Goal: Find specific page/section: Find specific page/section

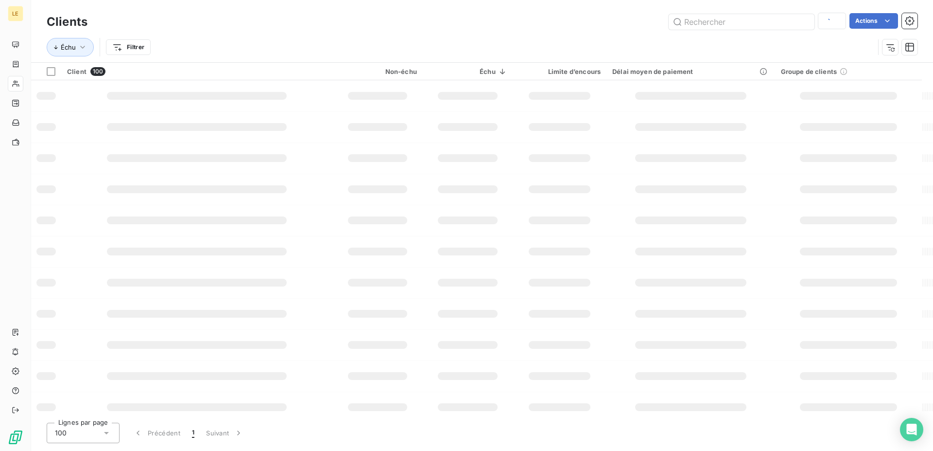
type input "126597"
click at [686, 21] on input "text" at bounding box center [742, 22] width 146 height 16
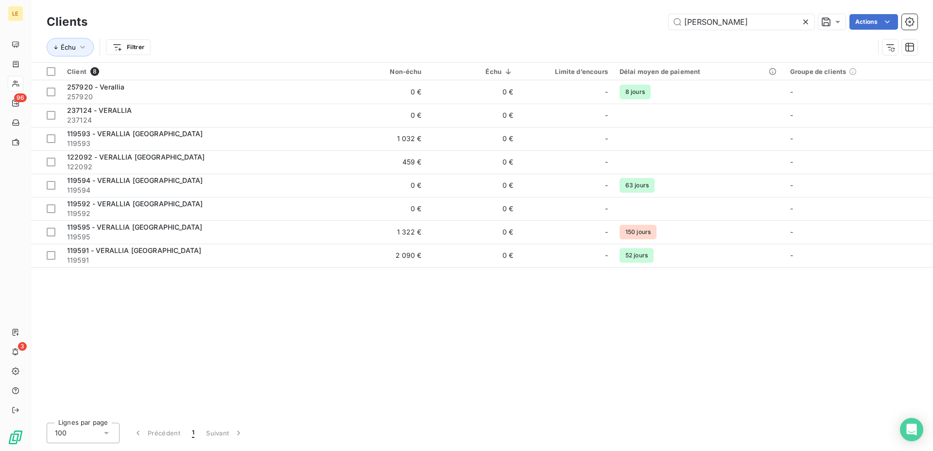
drag, startPoint x: 740, startPoint y: 10, endPoint x: 624, endPoint y: 20, distance: 117.2
click at [624, 20] on div "Clients [PERSON_NAME] Actions Échu Filtrer" at bounding box center [482, 31] width 902 height 62
drag, startPoint x: 704, startPoint y: 20, endPoint x: 474, endPoint y: 24, distance: 230.0
click at [669, 24] on input "[PERSON_NAME]" at bounding box center [742, 22] width 146 height 16
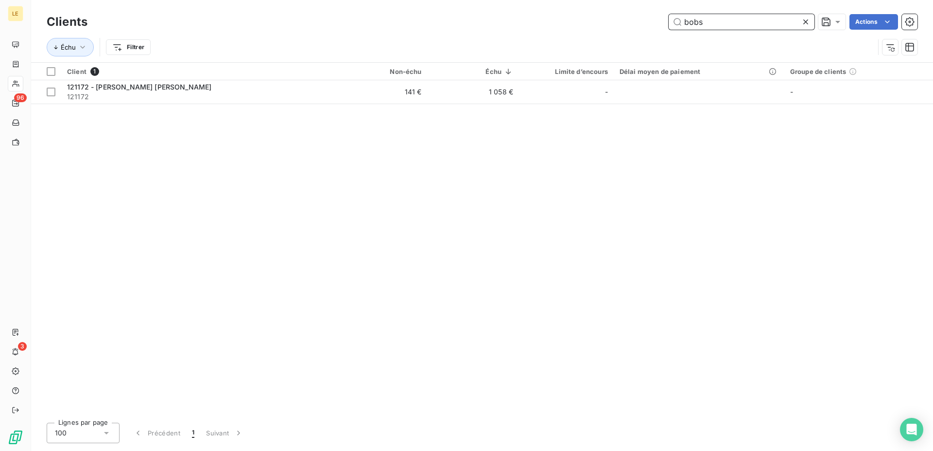
drag, startPoint x: 740, startPoint y: 20, endPoint x: 385, endPoint y: 13, distance: 355.4
click at [669, 14] on input "bobs" at bounding box center [742, 22] width 146 height 16
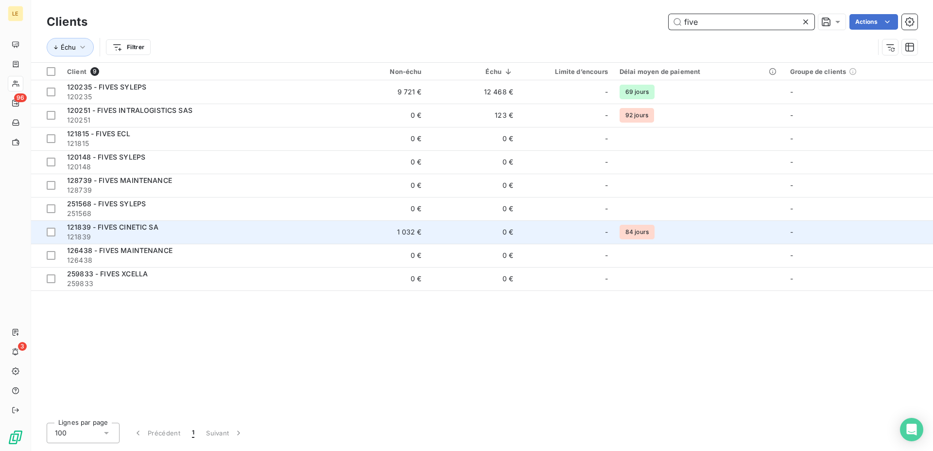
type input "five"
click at [303, 231] on div "121839 - FIVES CINETIC SA" at bounding box center [198, 227] width 263 height 10
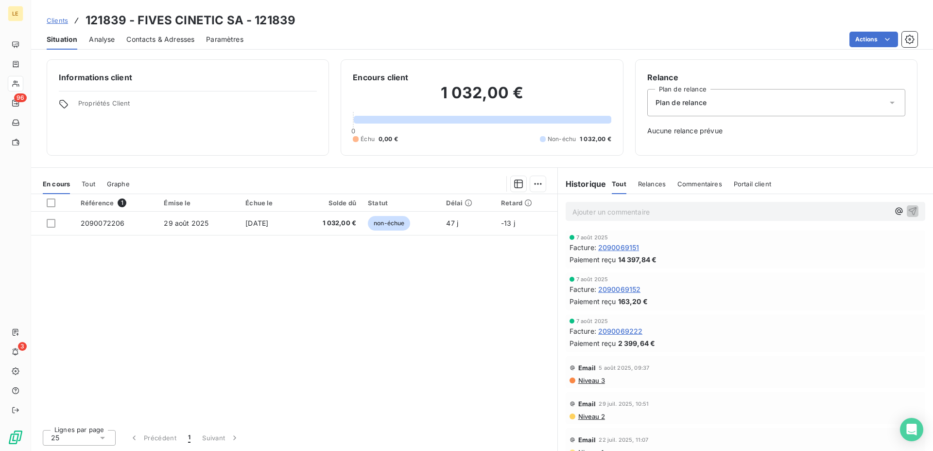
click at [47, 16] on link "Clients" at bounding box center [57, 21] width 21 height 10
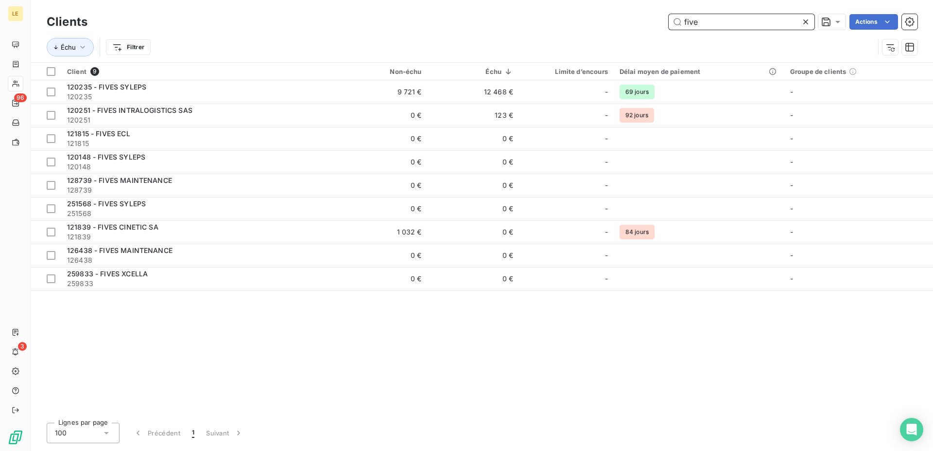
drag, startPoint x: 714, startPoint y: 25, endPoint x: 520, endPoint y: 1, distance: 195.9
click at [669, 14] on input "five" at bounding box center [742, 22] width 146 height 16
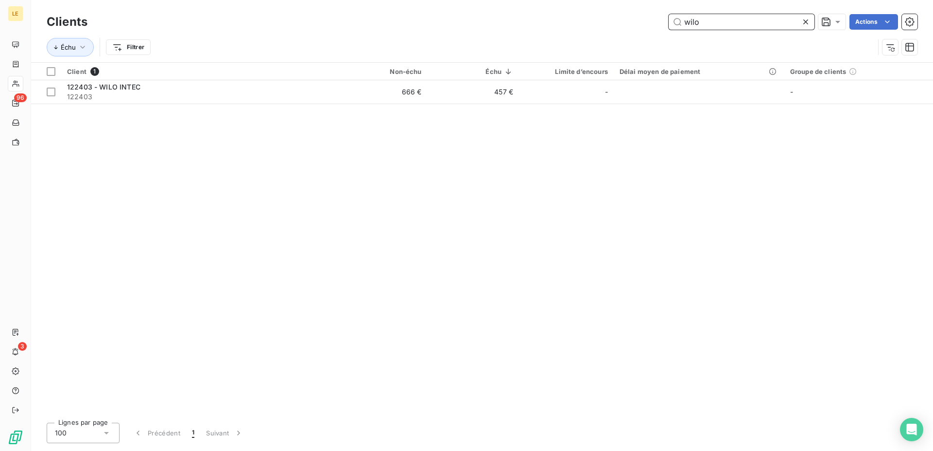
drag, startPoint x: 649, startPoint y: 23, endPoint x: 520, endPoint y: 20, distance: 129.3
click at [669, 20] on input "wilo" at bounding box center [742, 22] width 146 height 16
drag, startPoint x: 723, startPoint y: 20, endPoint x: 291, endPoint y: 15, distance: 432.2
click at [669, 23] on input "albagn" at bounding box center [742, 22] width 146 height 16
drag, startPoint x: 714, startPoint y: 23, endPoint x: 444, endPoint y: 26, distance: 269.8
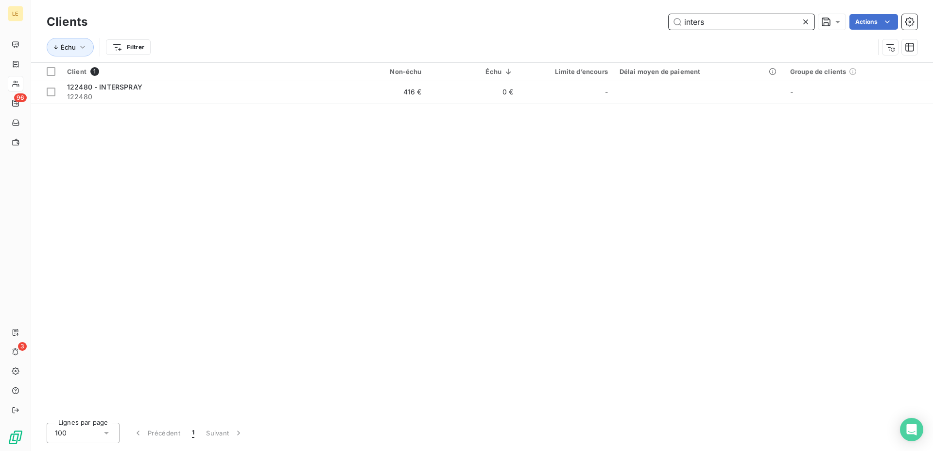
click at [669, 26] on input "inters" at bounding box center [742, 22] width 146 height 16
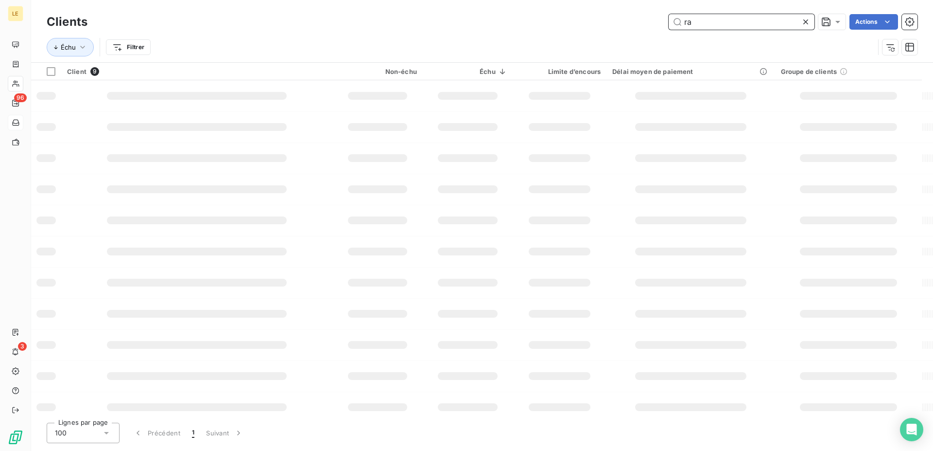
type input "a"
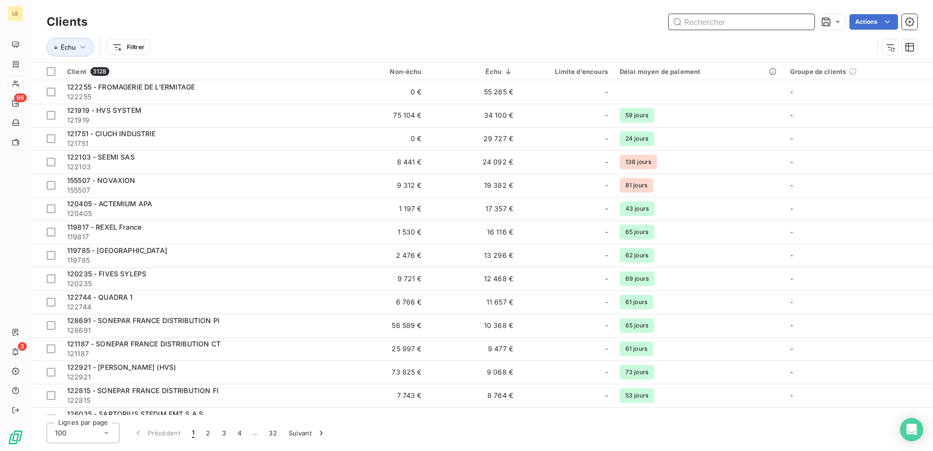
click at [687, 18] on input "text" at bounding box center [742, 22] width 146 height 16
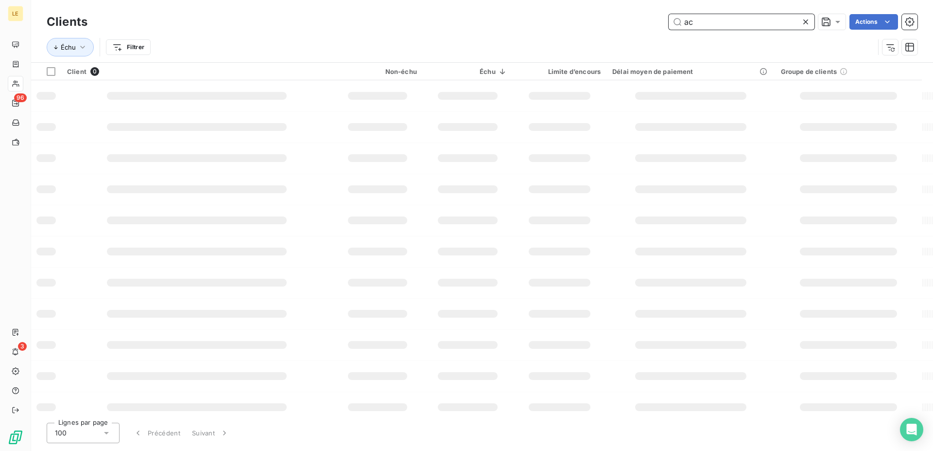
type input "a"
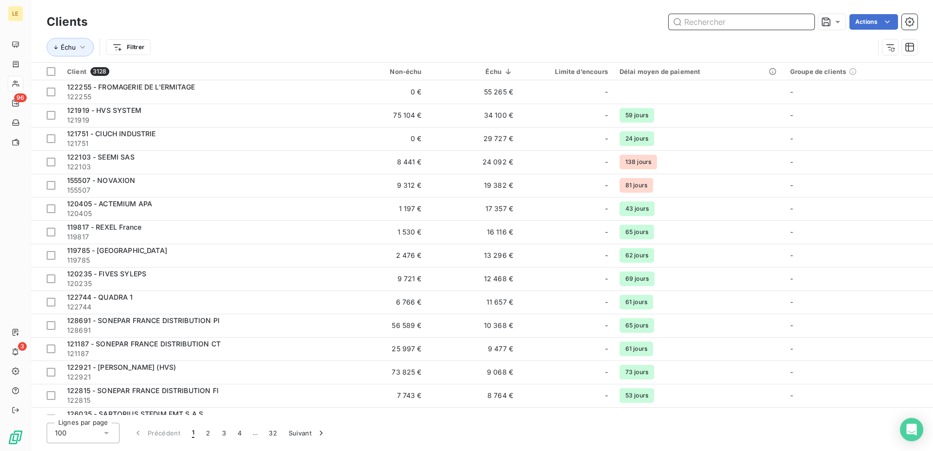
click at [683, 19] on input "text" at bounding box center [742, 22] width 146 height 16
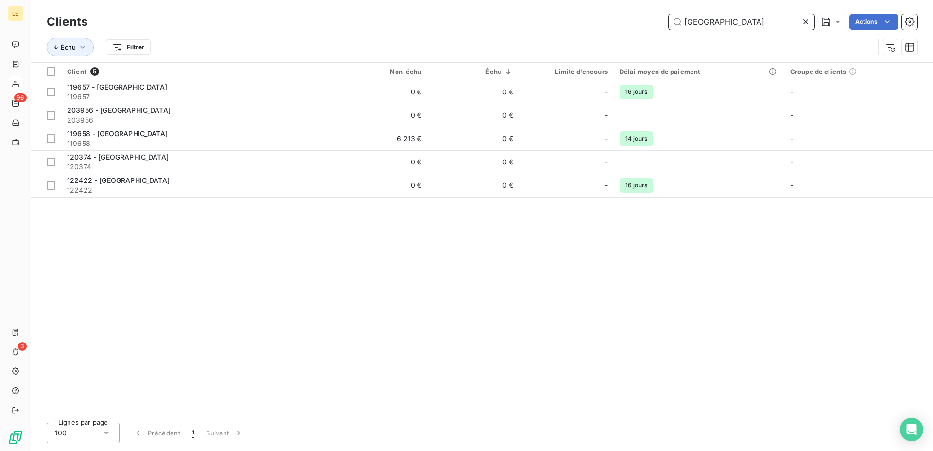
drag, startPoint x: 716, startPoint y: 19, endPoint x: 484, endPoint y: 14, distance: 232.0
click at [669, 18] on input "[GEOGRAPHIC_DATA]" at bounding box center [742, 22] width 146 height 16
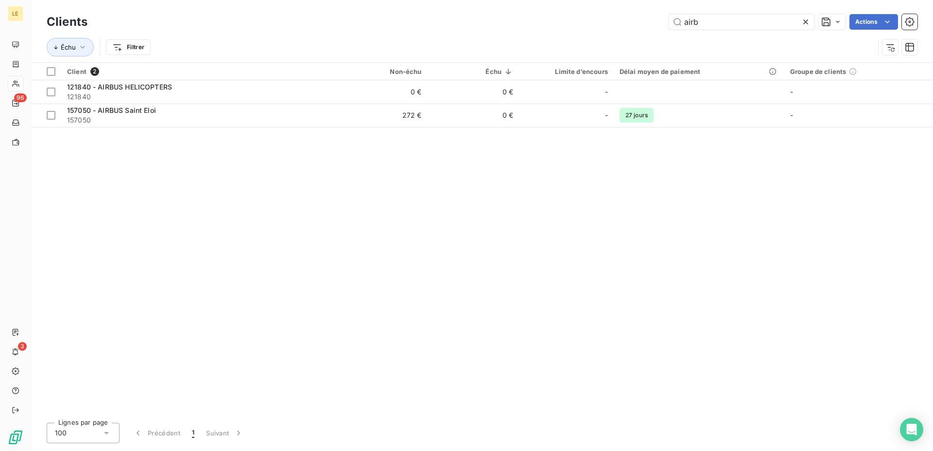
drag, startPoint x: 720, startPoint y: 14, endPoint x: 507, endPoint y: 45, distance: 215.3
click at [475, 44] on div "Clients airb Actions Échu Filtrer" at bounding box center [482, 37] width 871 height 51
drag, startPoint x: 717, startPoint y: 24, endPoint x: 58, endPoint y: 2, distance: 659.1
click at [669, 23] on input "airb" at bounding box center [742, 22] width 146 height 16
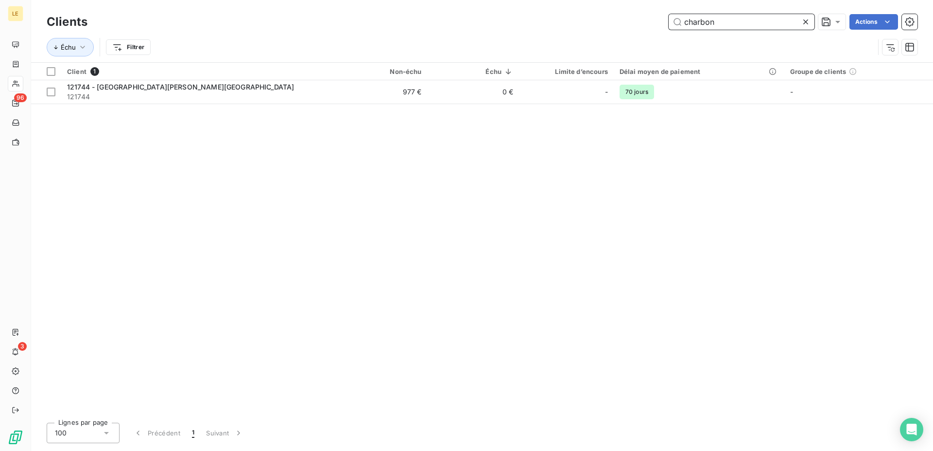
type input "charbon"
